Goal: Information Seeking & Learning: Learn about a topic

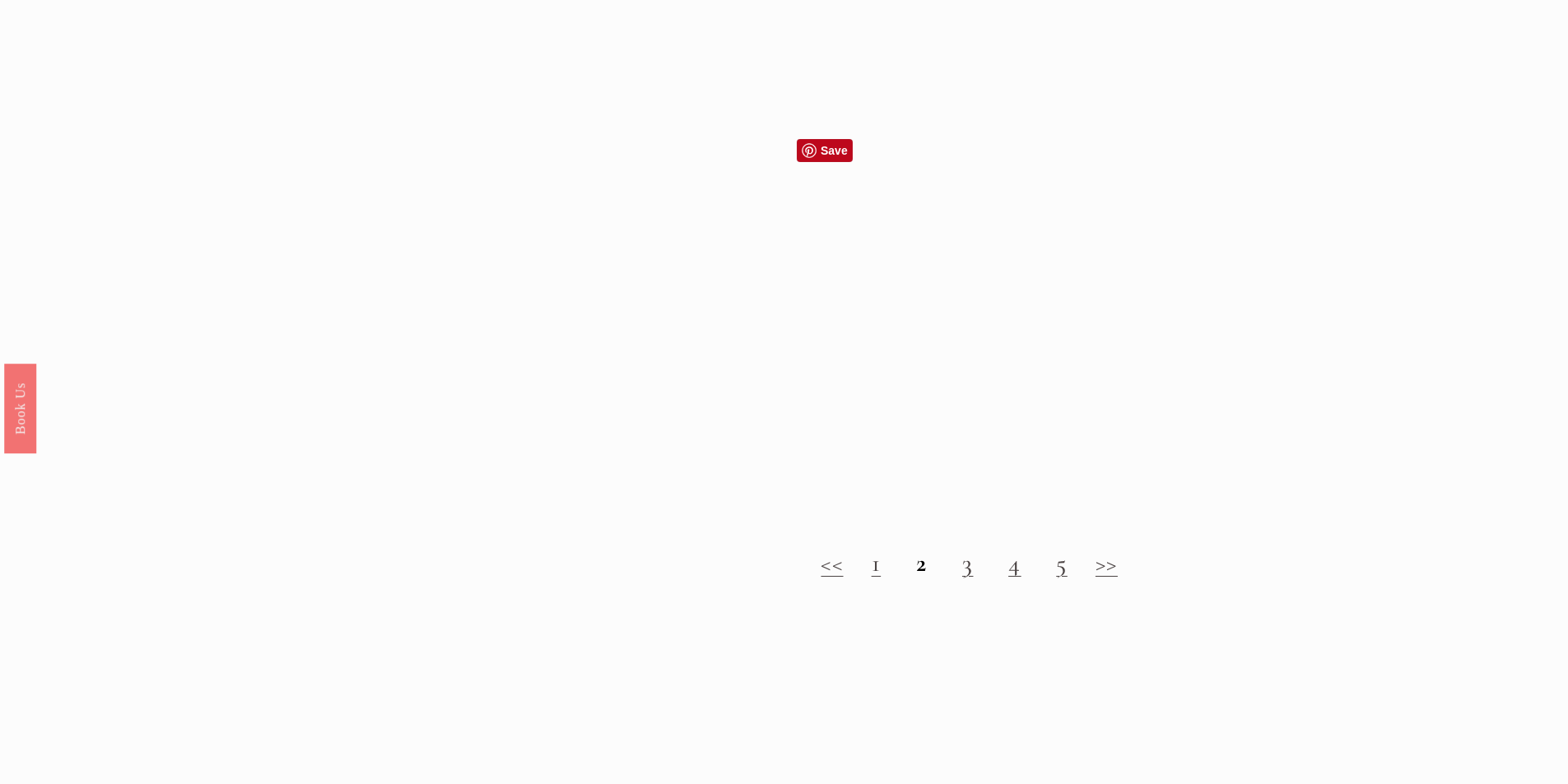
scroll to position [1893, 0]
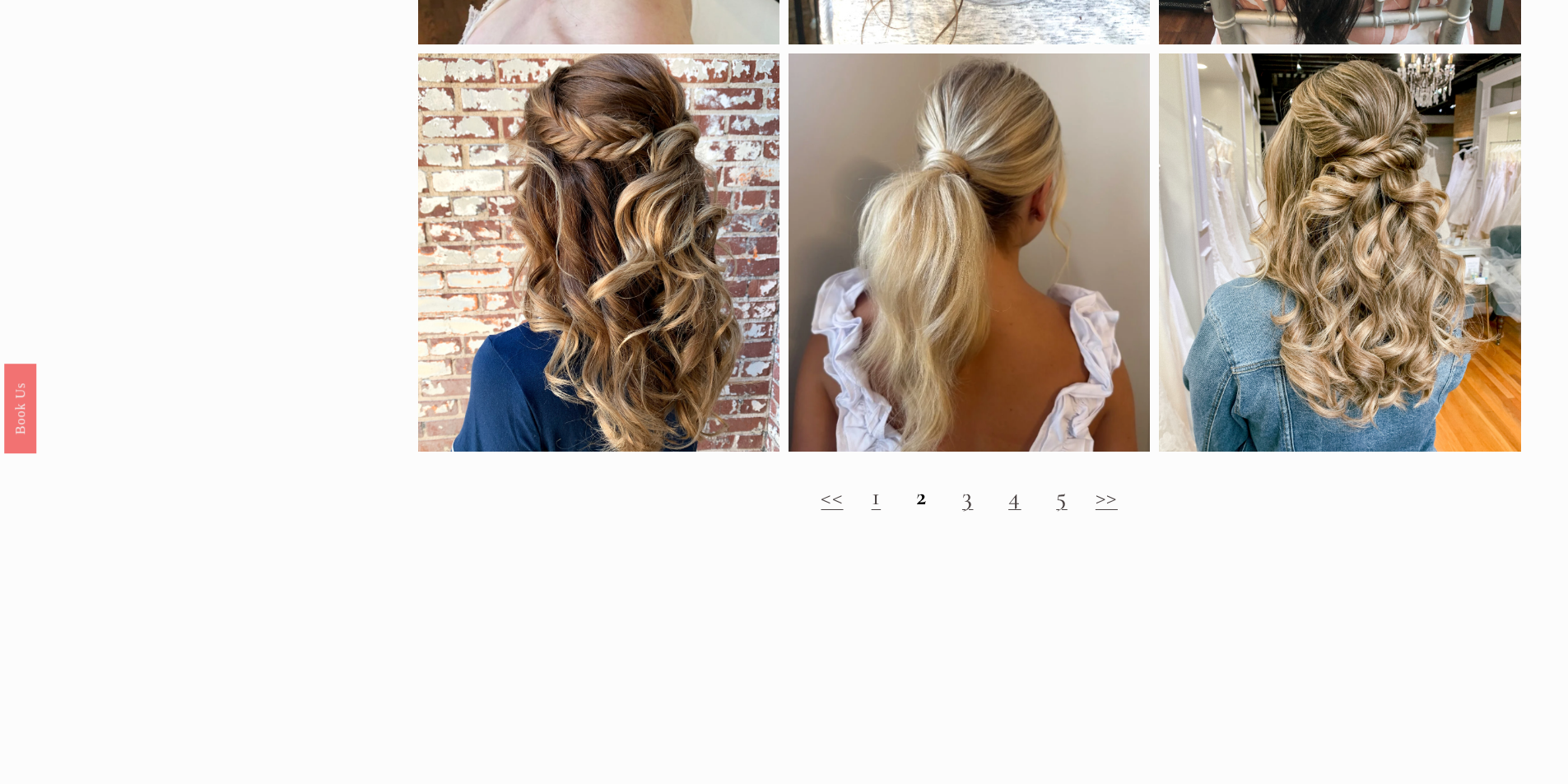
click at [1109, 512] on link ">>" at bounding box center [1106, 496] width 22 height 30
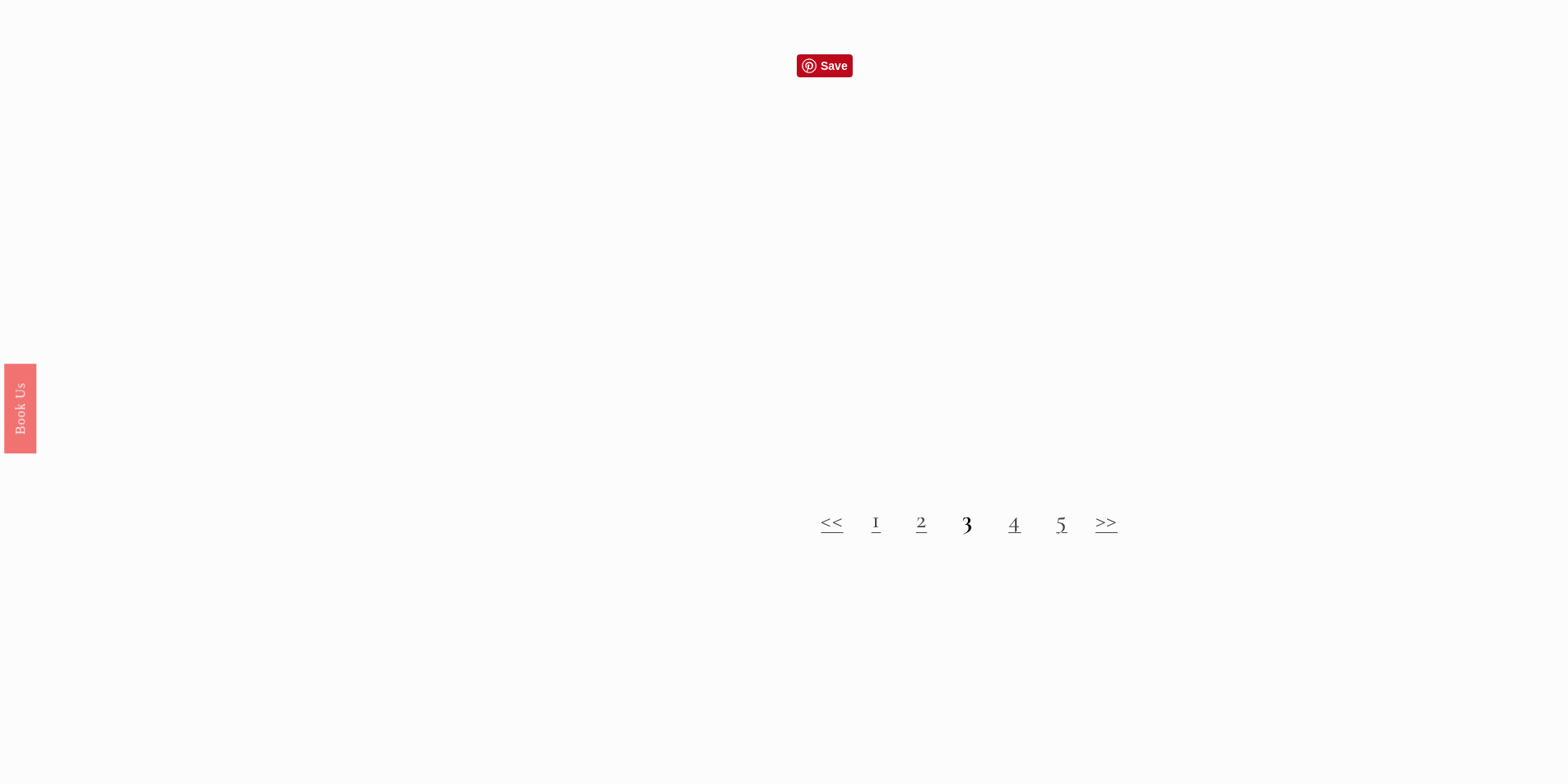
scroll to position [1811, 0]
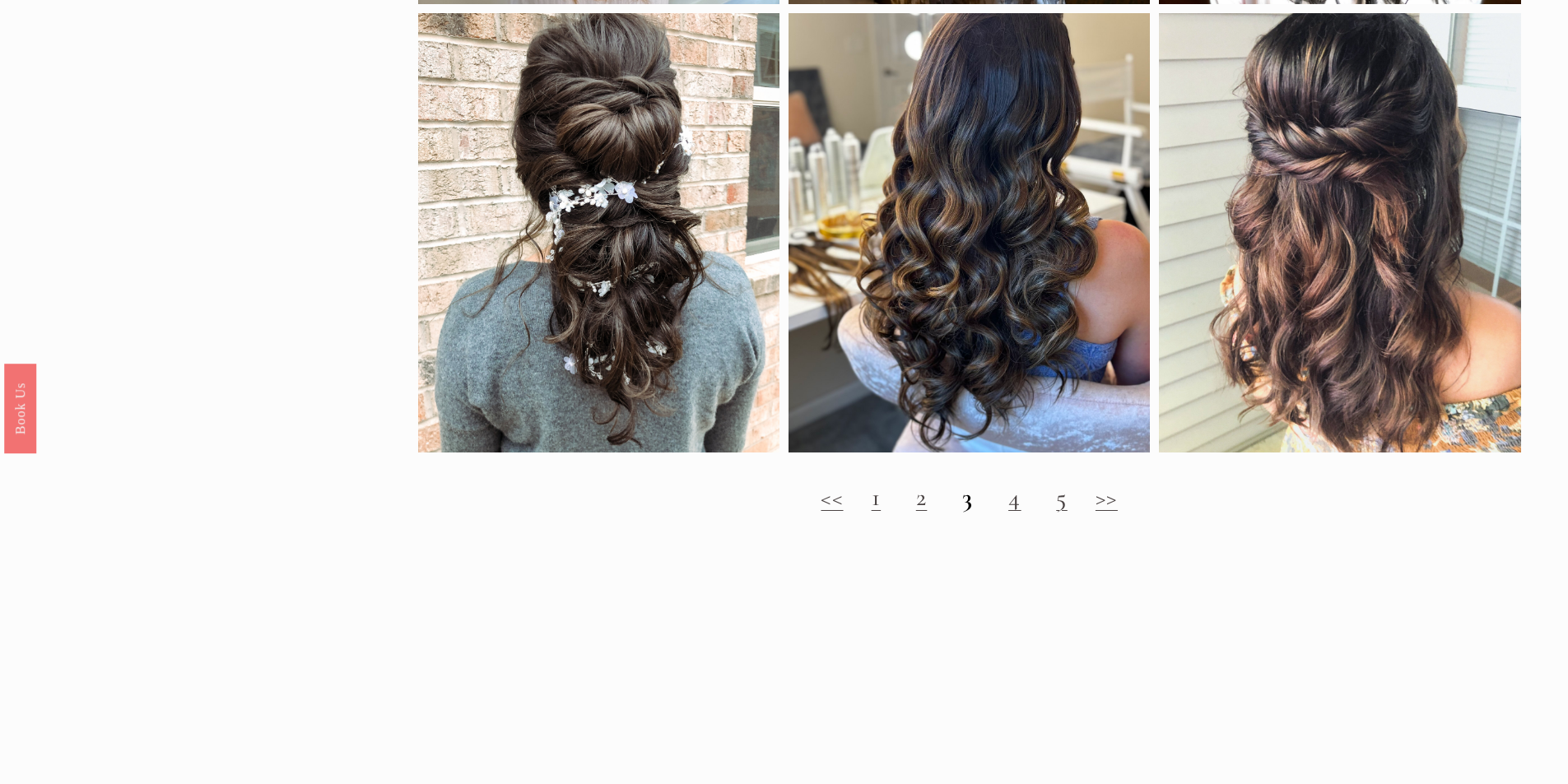
click at [1114, 512] on link ">>" at bounding box center [1106, 497] width 22 height 30
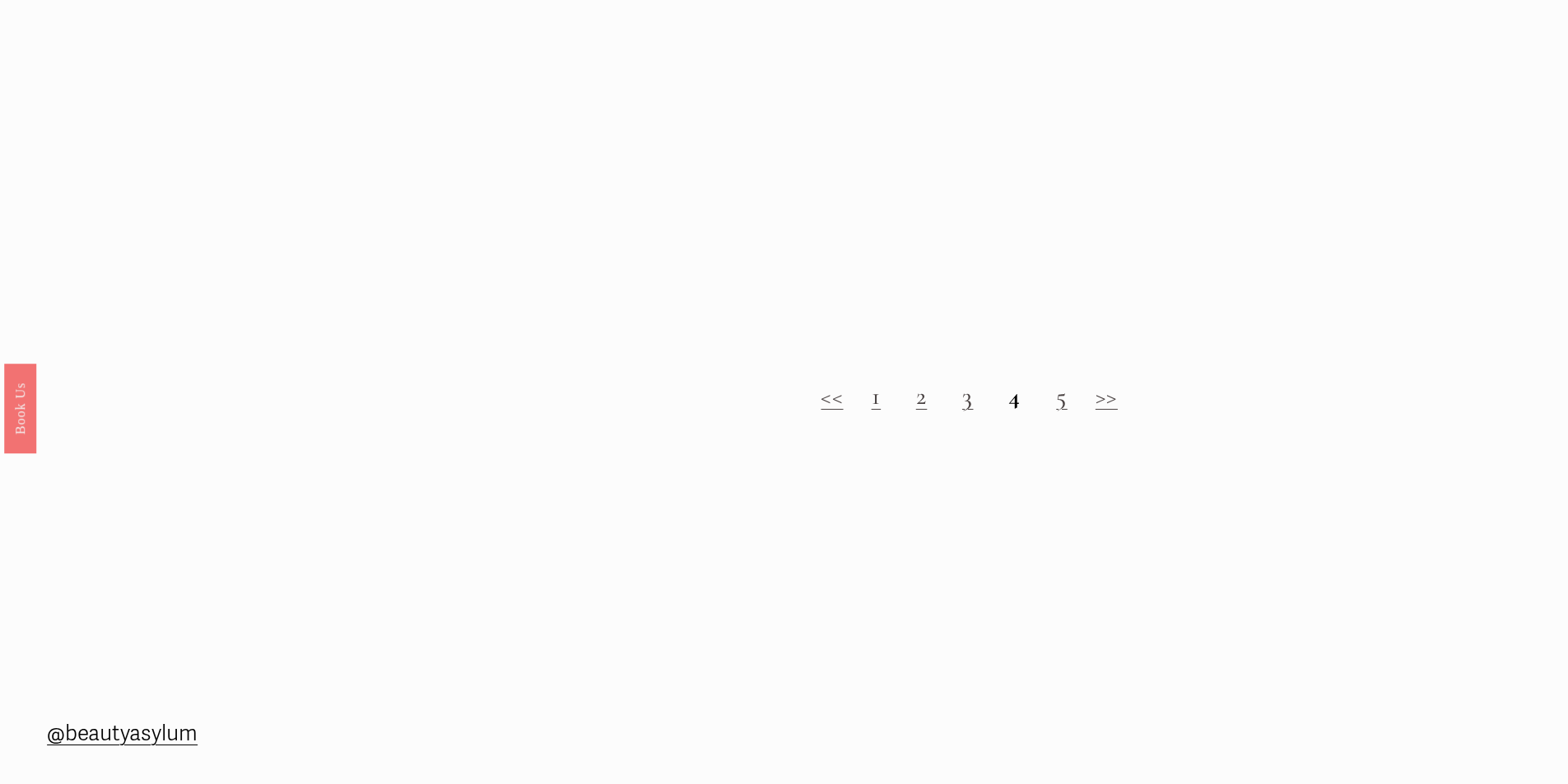
scroll to position [1975, 0]
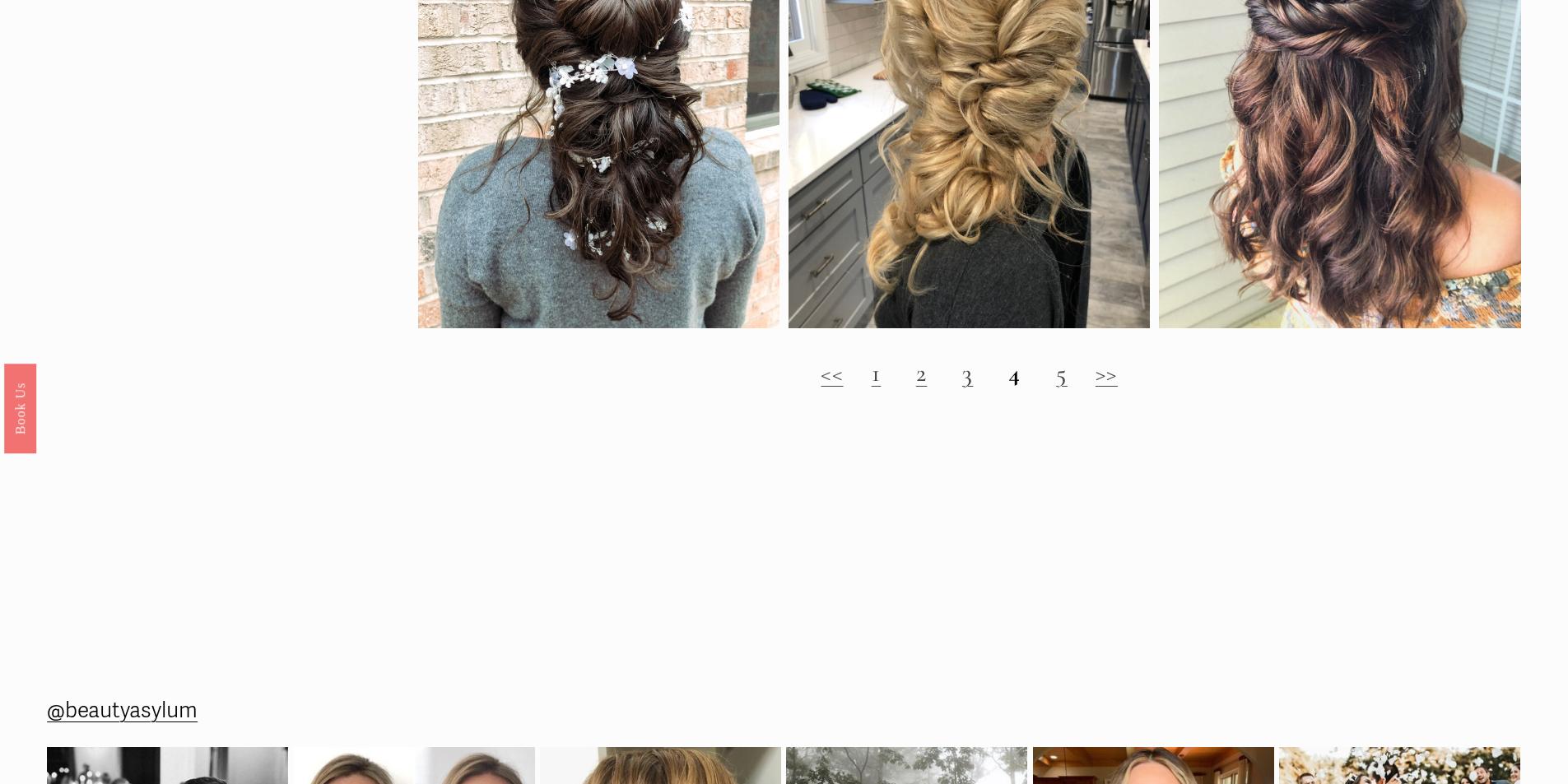
click at [1098, 388] on link ">>" at bounding box center [1106, 373] width 22 height 30
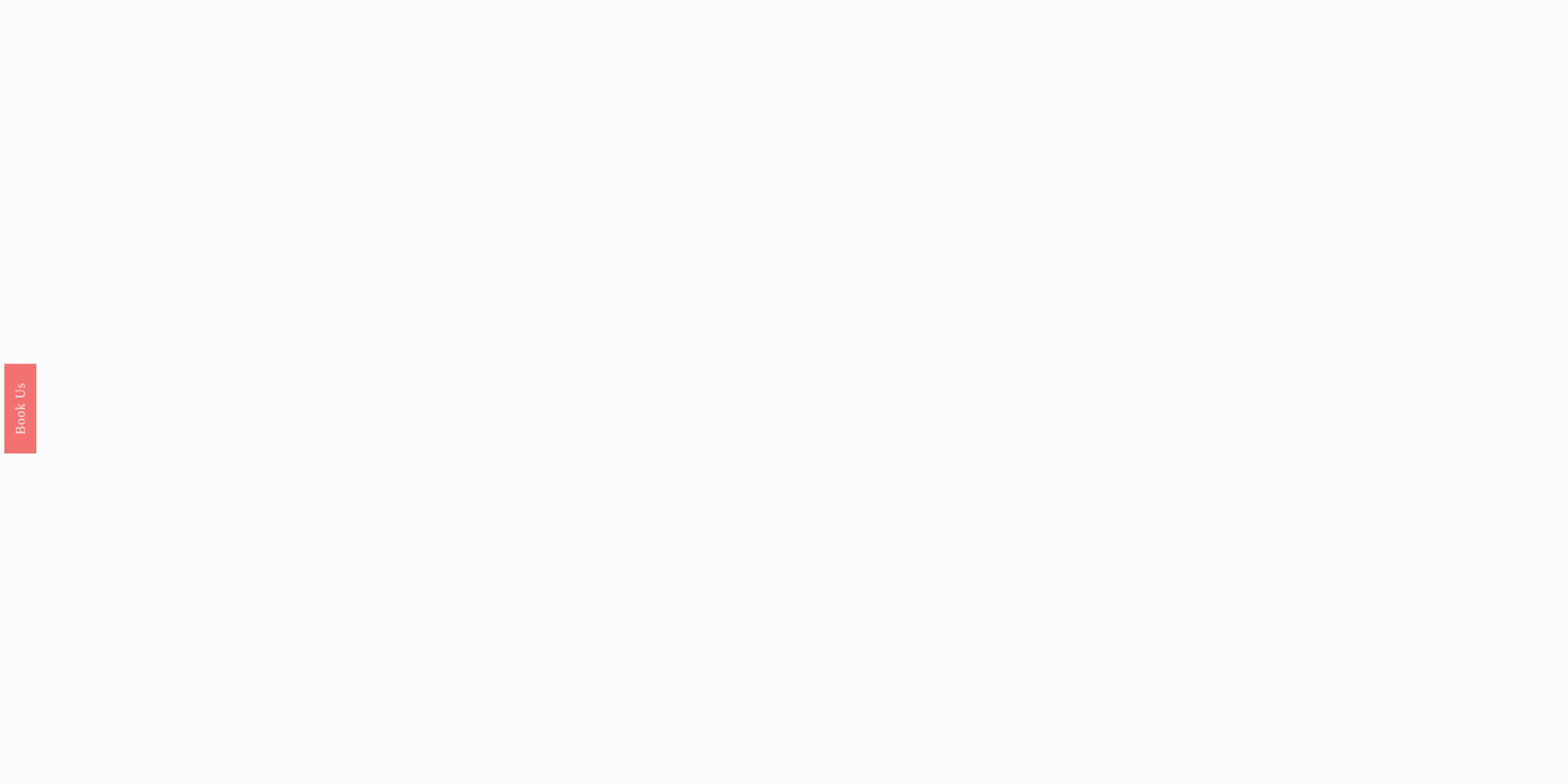
scroll to position [1317, 0]
